Goal: Understand process/instructions

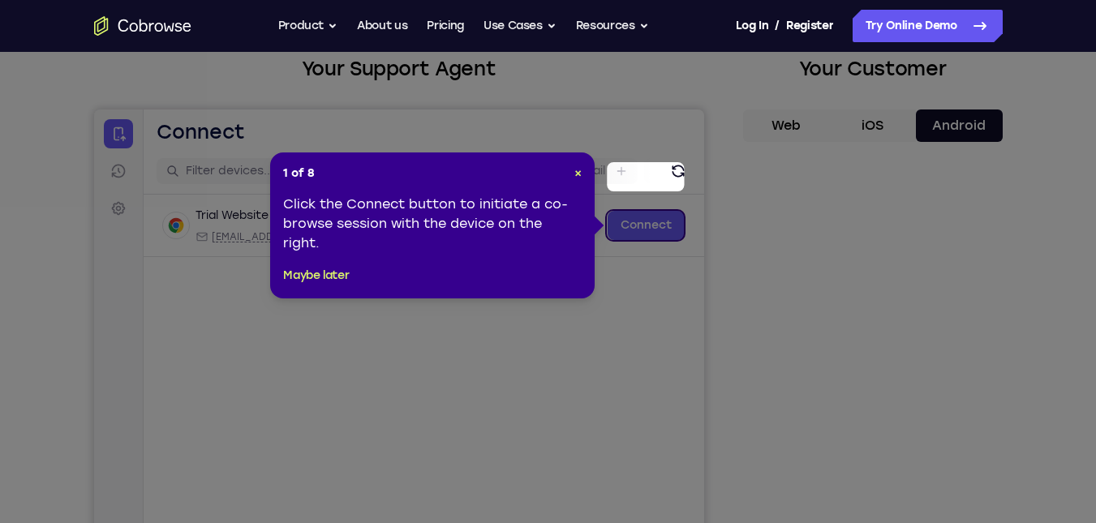
scroll to position [94, 0]
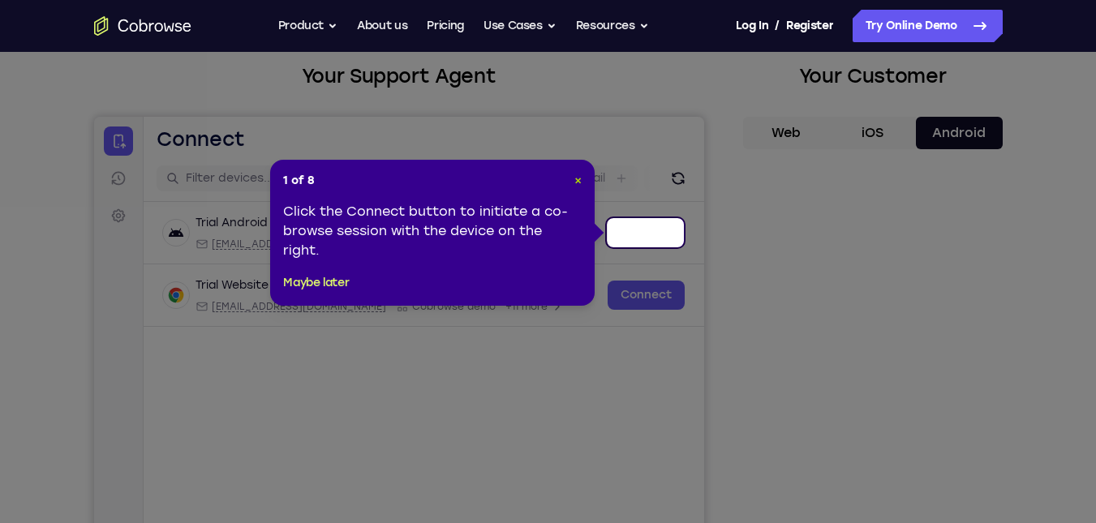
click at [580, 182] on span "×" at bounding box center [577, 181] width 7 height 14
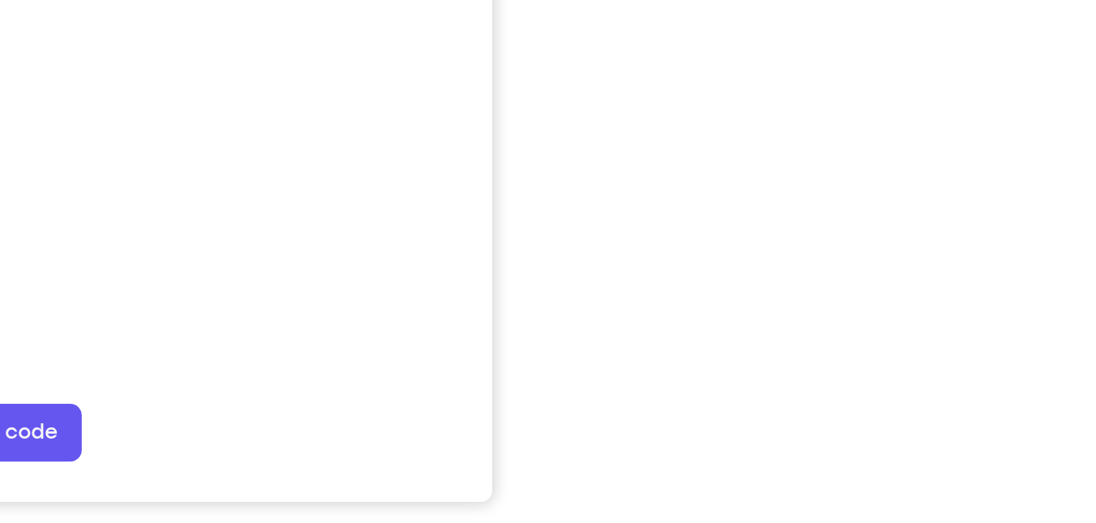
scroll to position [244, 0]
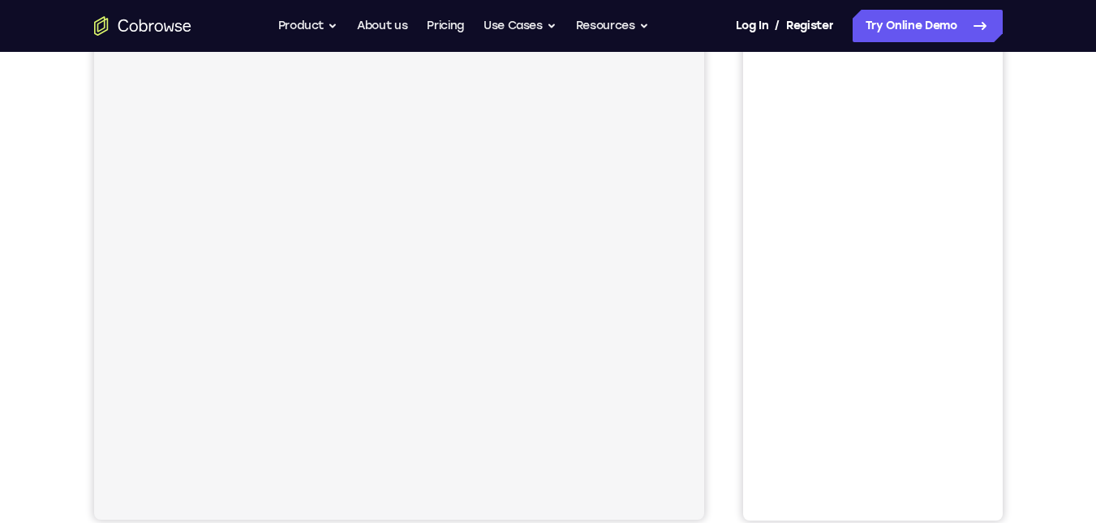
scroll to position [110, 0]
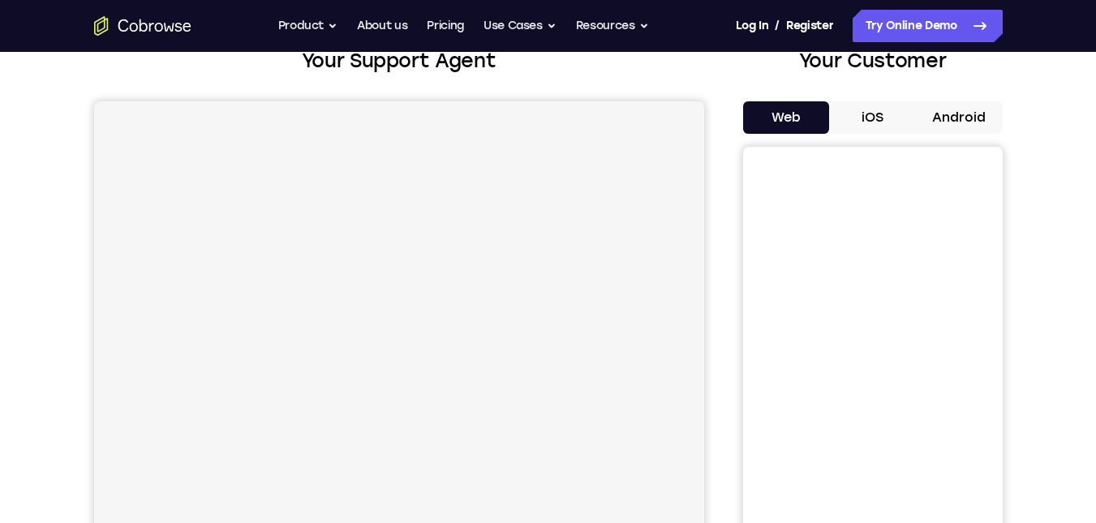
click at [955, 114] on button "Android" at bounding box center [959, 117] width 87 height 32
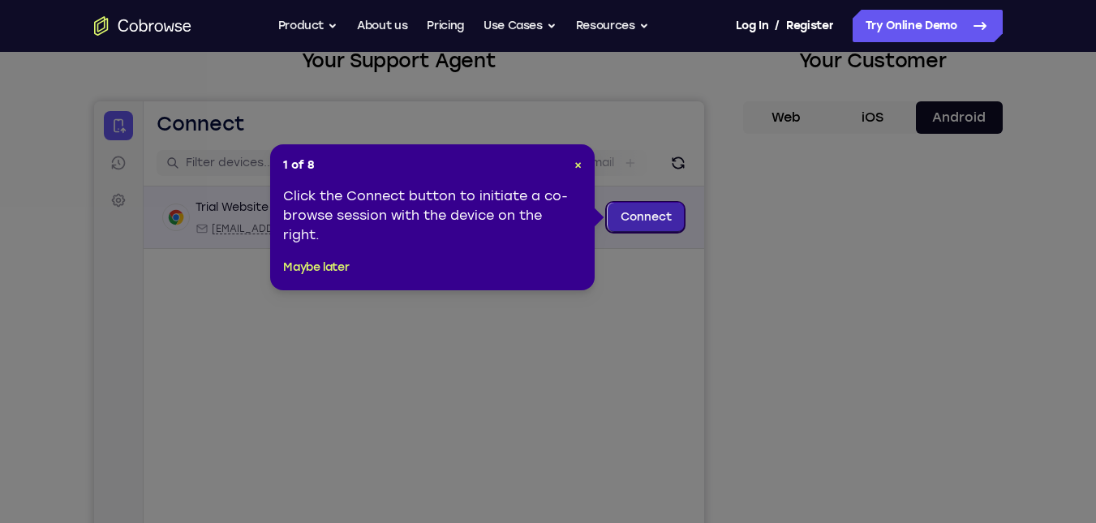
scroll to position [110, 0]
click at [578, 169] on span "×" at bounding box center [577, 164] width 7 height 14
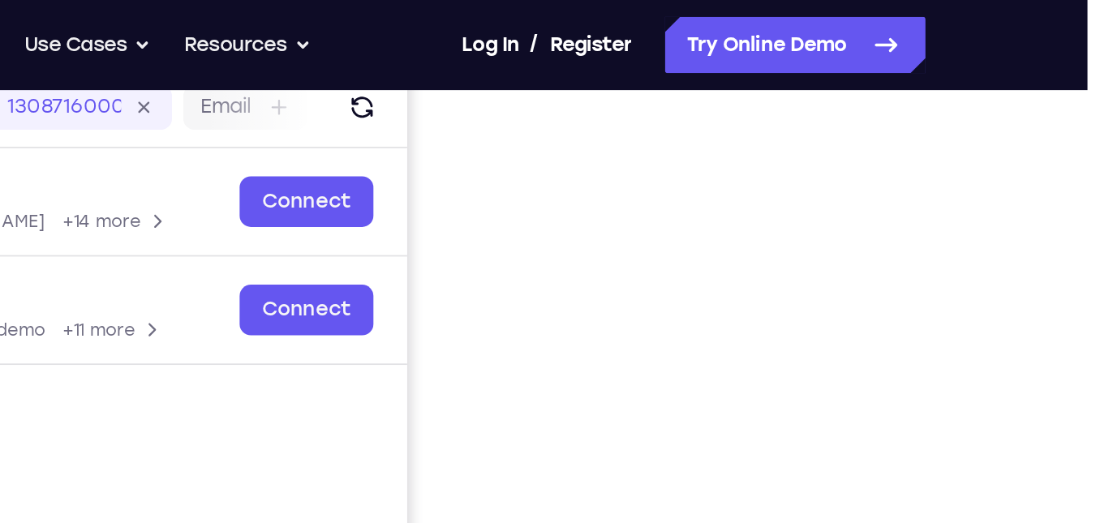
scroll to position [210, 0]
click at [1063, 243] on div "Your Support Agent Your Customer Web iOS Android Next Steps We’d be happy to gi…" at bounding box center [548, 377] width 1038 height 1070
